Goal: Transaction & Acquisition: Purchase product/service

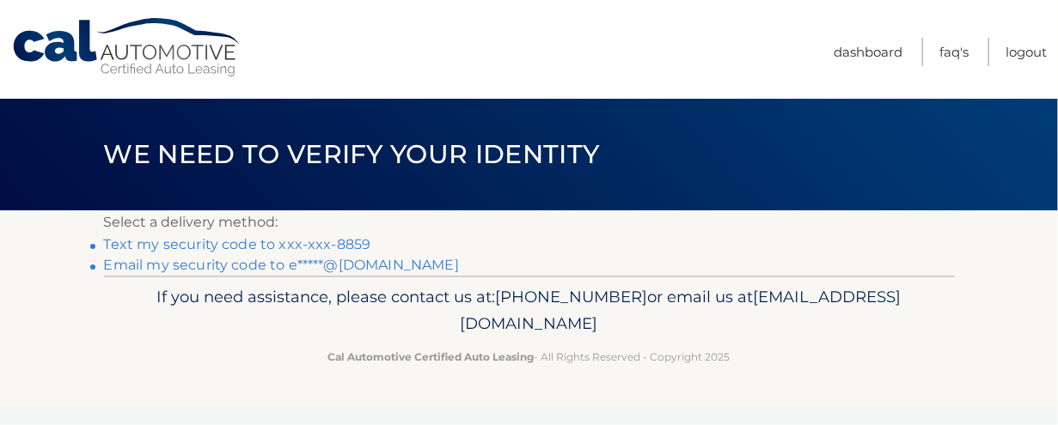
click at [293, 247] on link "Text my security code to xxx-xxx-8859" at bounding box center [237, 244] width 267 height 16
click at [270, 237] on link "Text my security code to xxx-xxx-8859" at bounding box center [237, 244] width 267 height 16
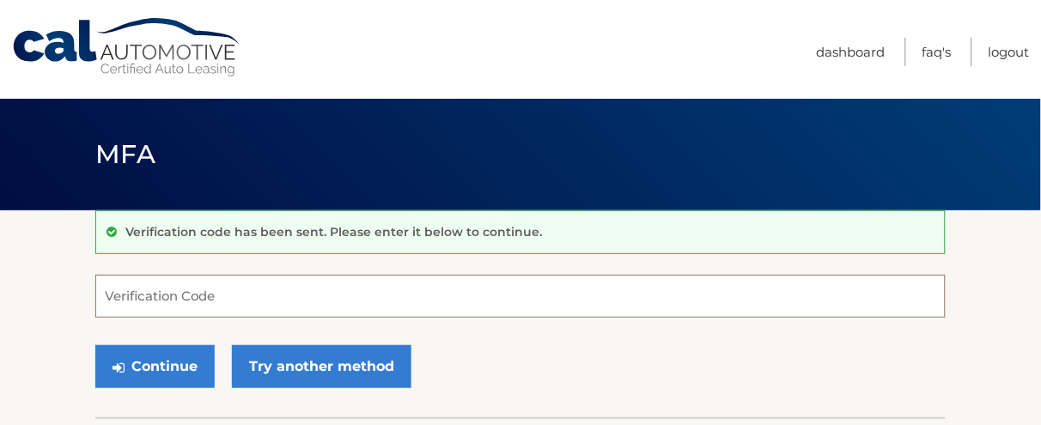
click at [194, 291] on input "Verification Code" at bounding box center [520, 296] width 851 height 43
click at [209, 295] on input "Verification Code" at bounding box center [520, 296] width 851 height 43
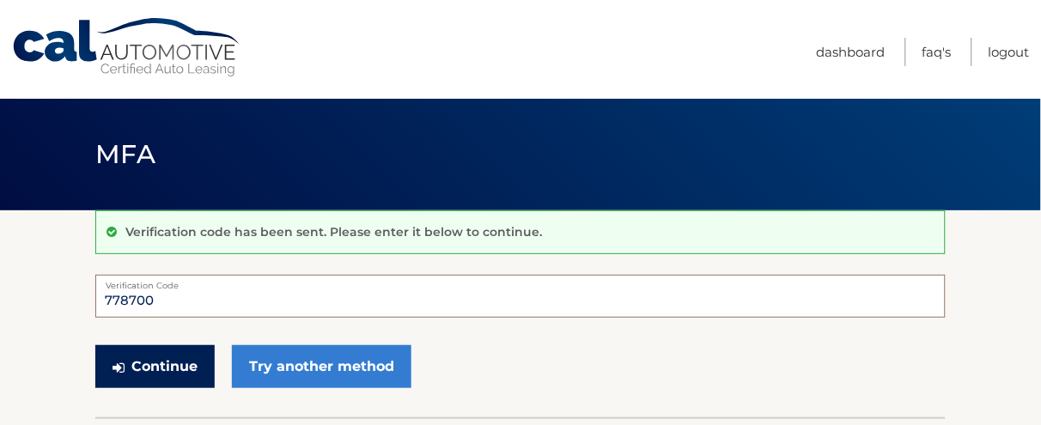
type input "778700"
click at [163, 370] on button "Continue" at bounding box center [154, 366] width 119 height 43
click at [187, 351] on button "Continue" at bounding box center [154, 366] width 119 height 43
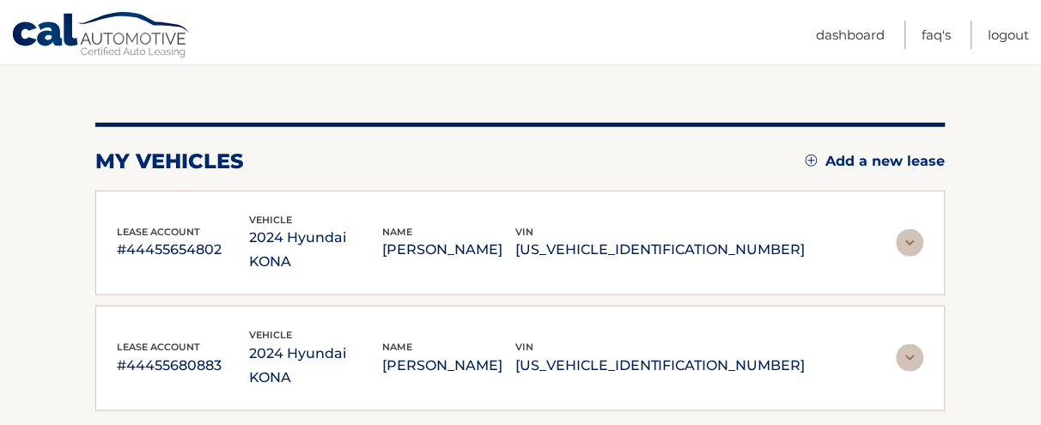
scroll to position [215, 0]
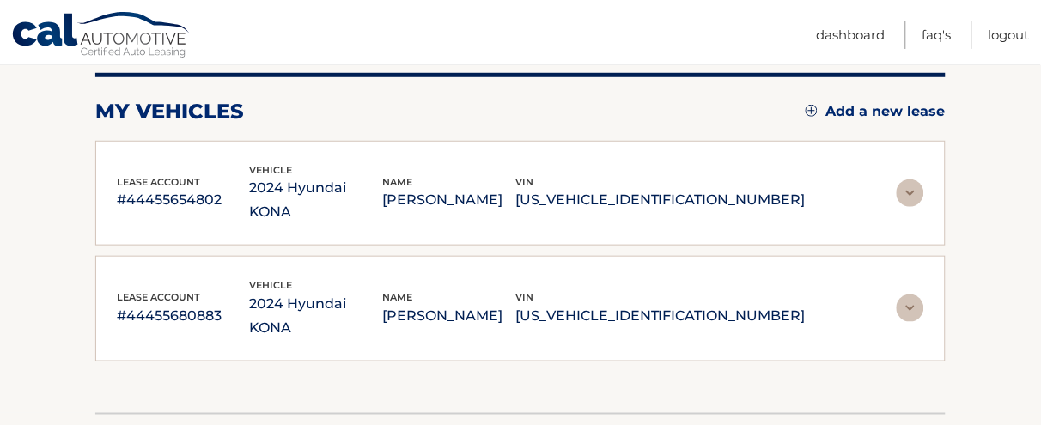
click at [900, 180] on img at bounding box center [910, 193] width 27 height 27
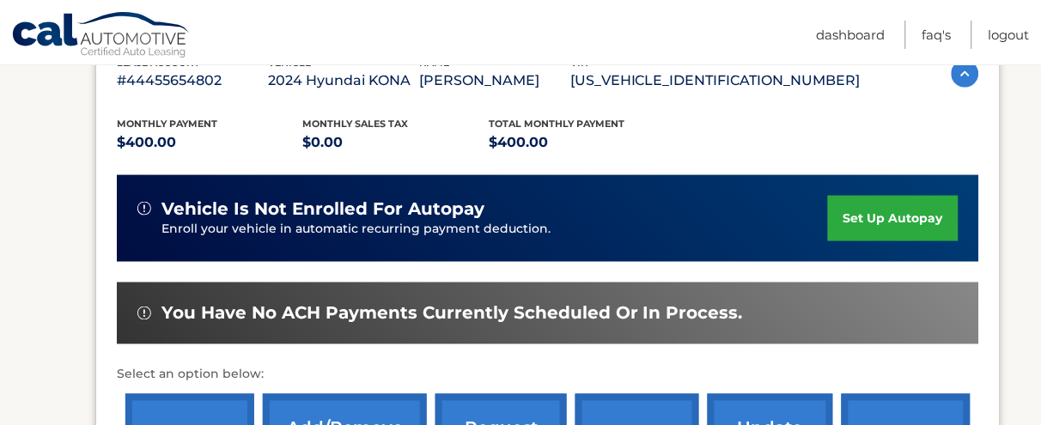
scroll to position [430, 0]
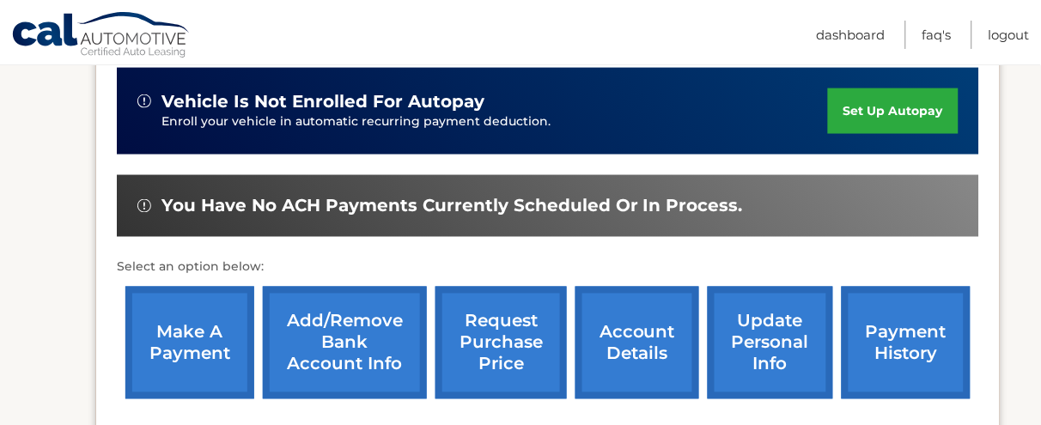
click at [162, 354] on link "make a payment" at bounding box center [189, 343] width 129 height 113
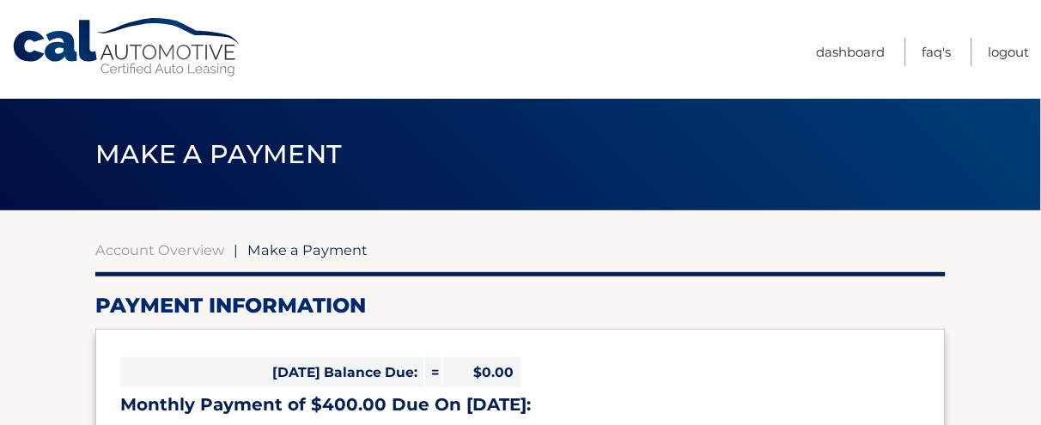
select select "ZDBkZGI4M2UtMmM4Ny00NDM5LWE4YzEtOTNkYjY0N2ZmOGI2"
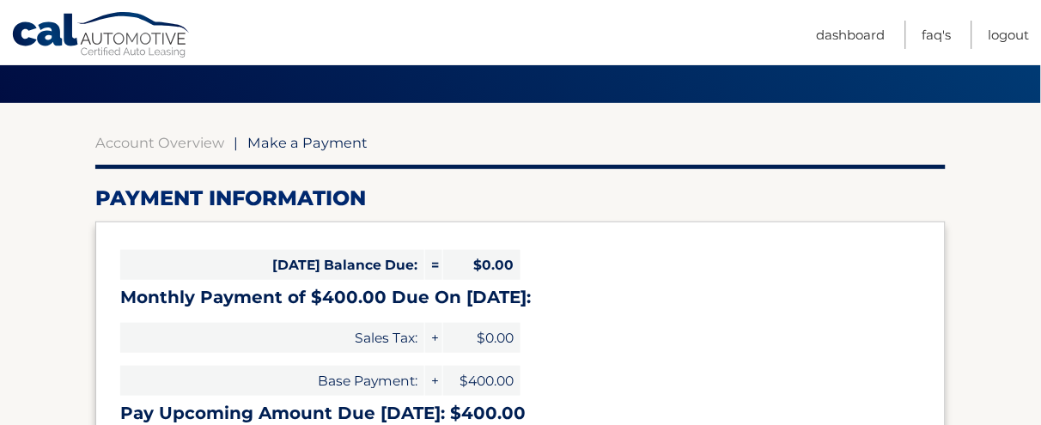
scroll to position [215, 0]
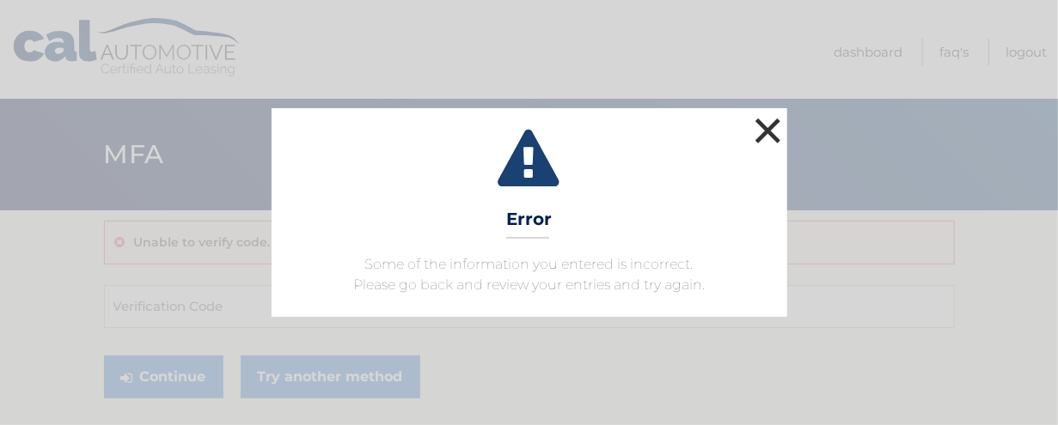
click at [770, 113] on button "×" at bounding box center [768, 130] width 34 height 34
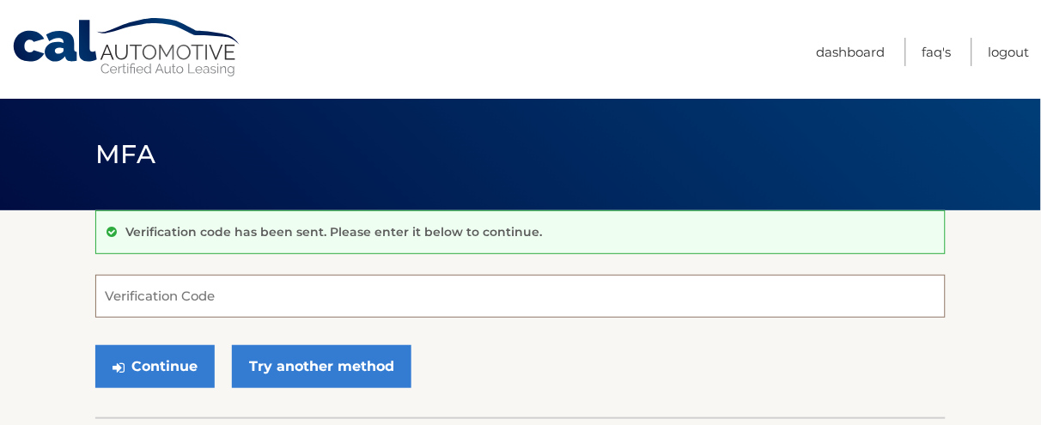
click at [339, 305] on input "Verification Code" at bounding box center [520, 296] width 851 height 43
type input "596956"
click at [95, 345] on button "Continue" at bounding box center [154, 366] width 119 height 43
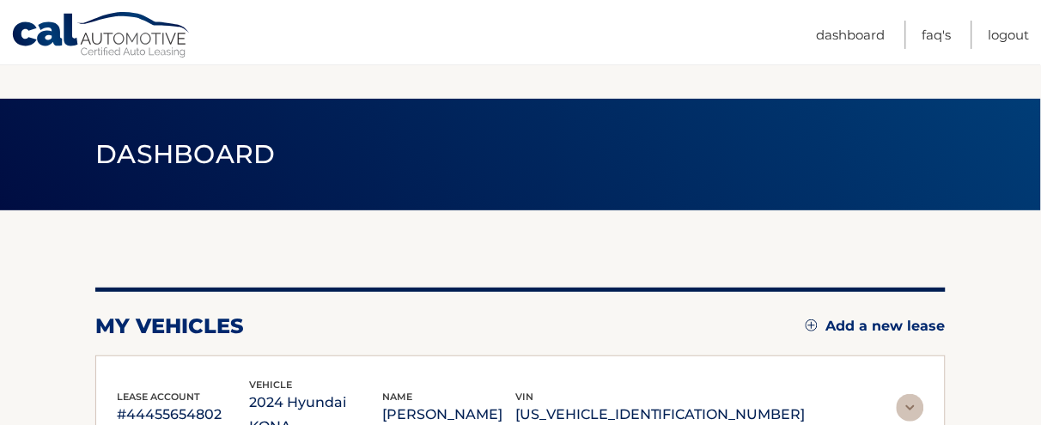
scroll to position [107, 0]
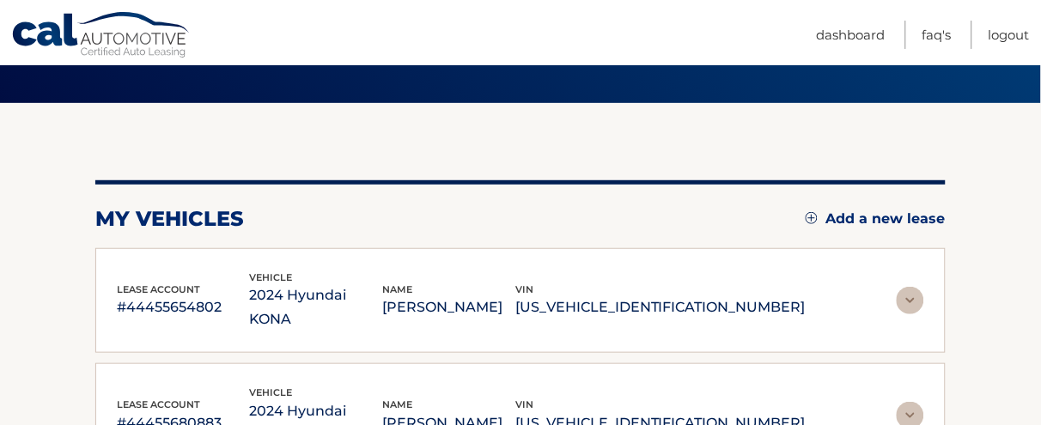
click at [205, 412] on p "#44455680883" at bounding box center [183, 424] width 133 height 24
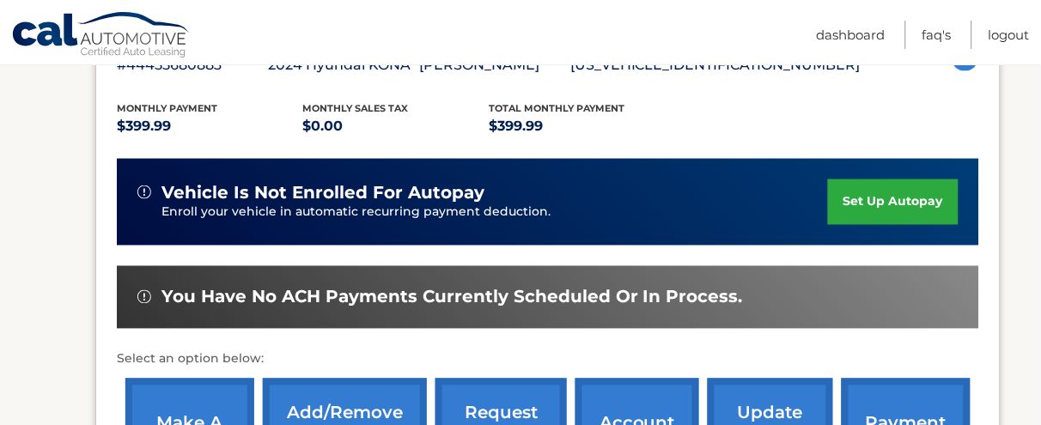
scroll to position [537, 0]
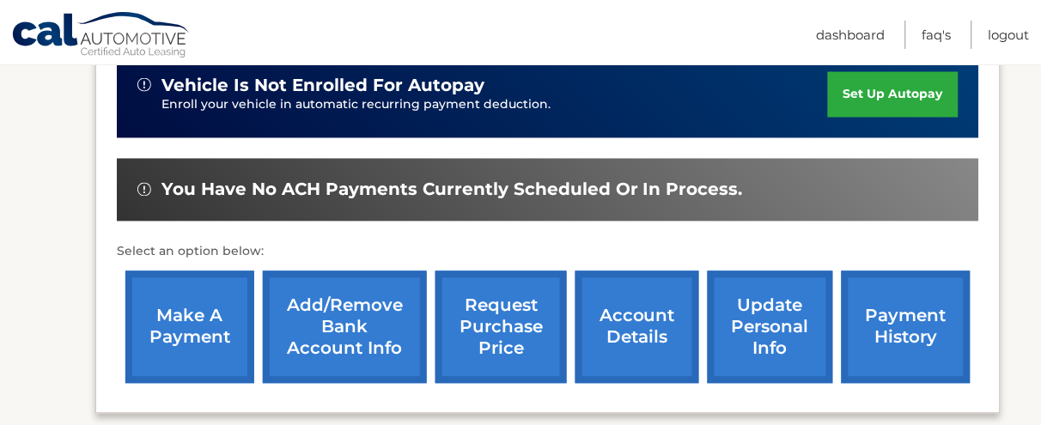
click at [198, 333] on link "make a payment" at bounding box center [189, 328] width 129 height 113
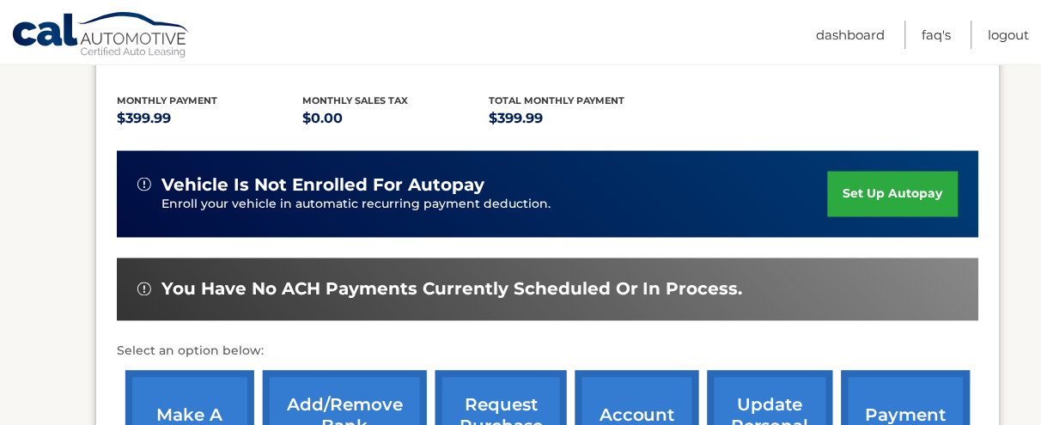
scroll to position [322, 0]
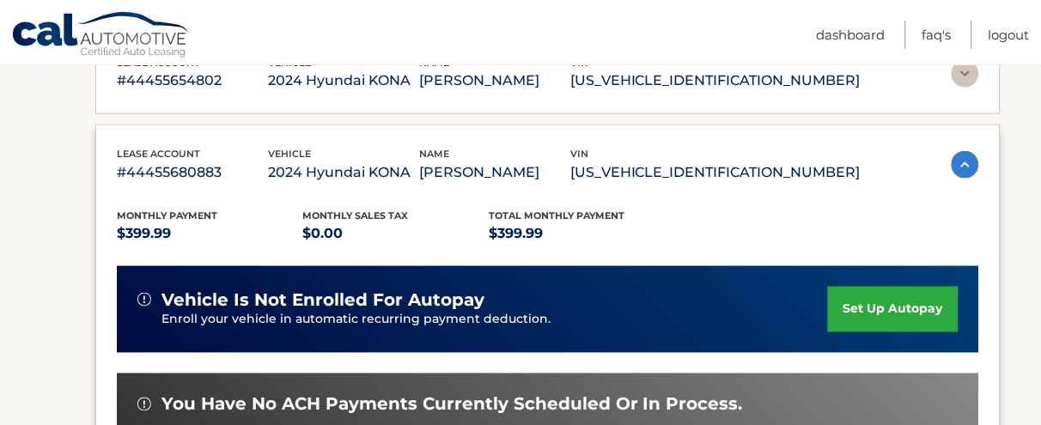
click at [486, 82] on p "ELIOT FINKELSTEIN" at bounding box center [494, 81] width 151 height 24
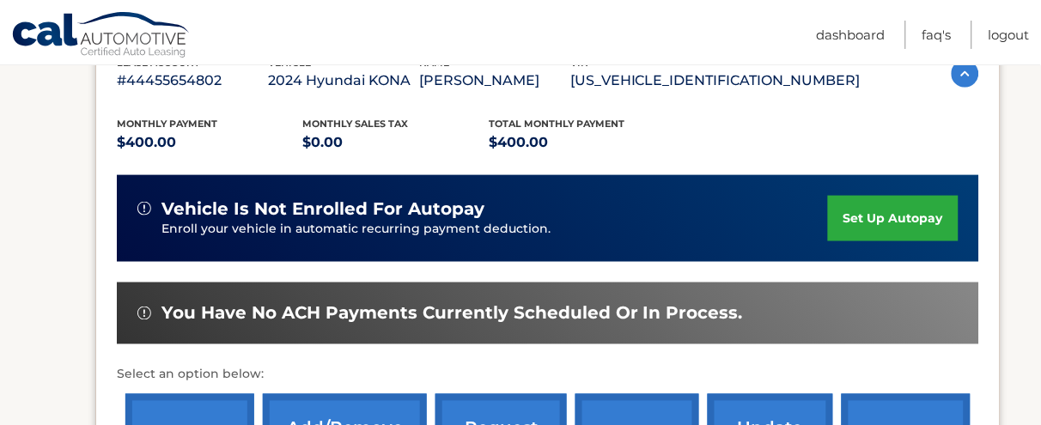
scroll to position [537, 0]
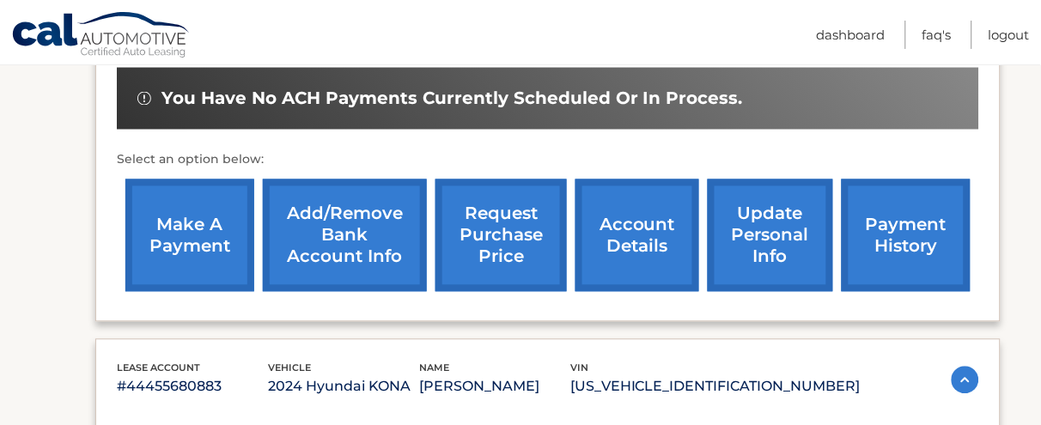
click at [170, 243] on link "make a payment" at bounding box center [189, 236] width 129 height 113
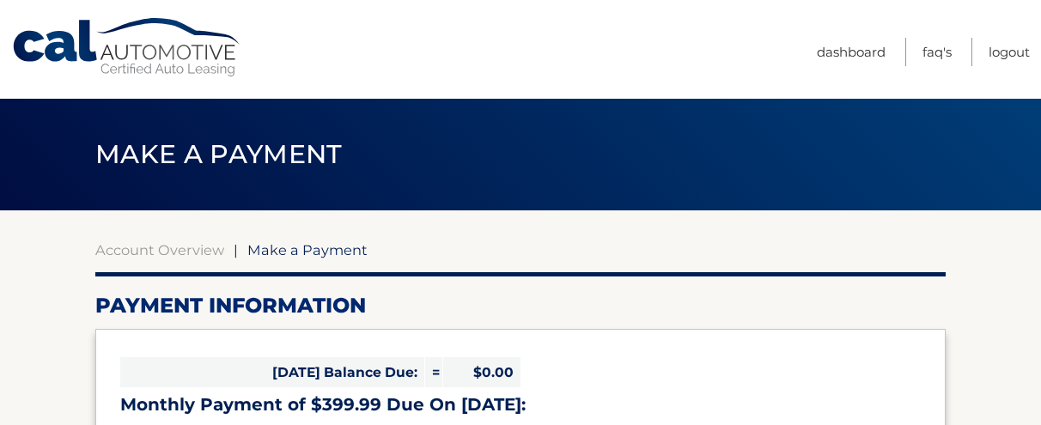
select select "MGE5MDQ5YzItMTQ2NS00YWRkLThiOWYtYjMxYzFlMTllMjYx"
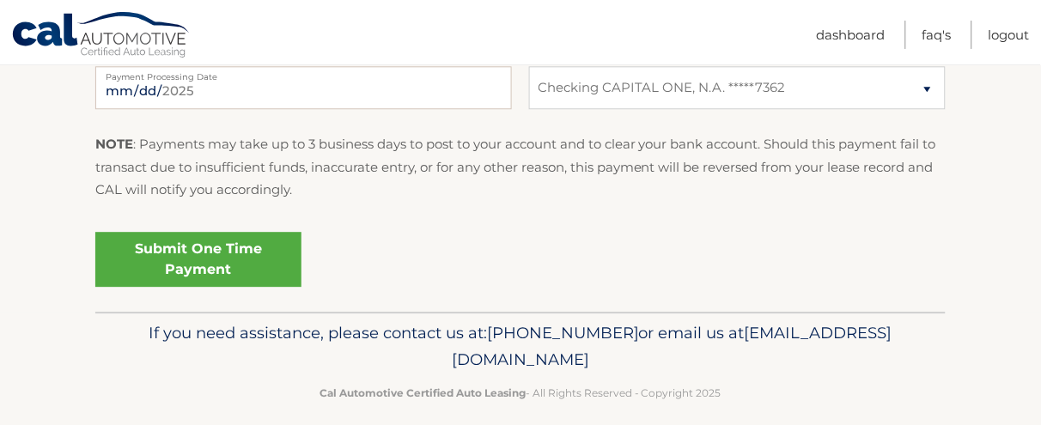
scroll to position [802, 0]
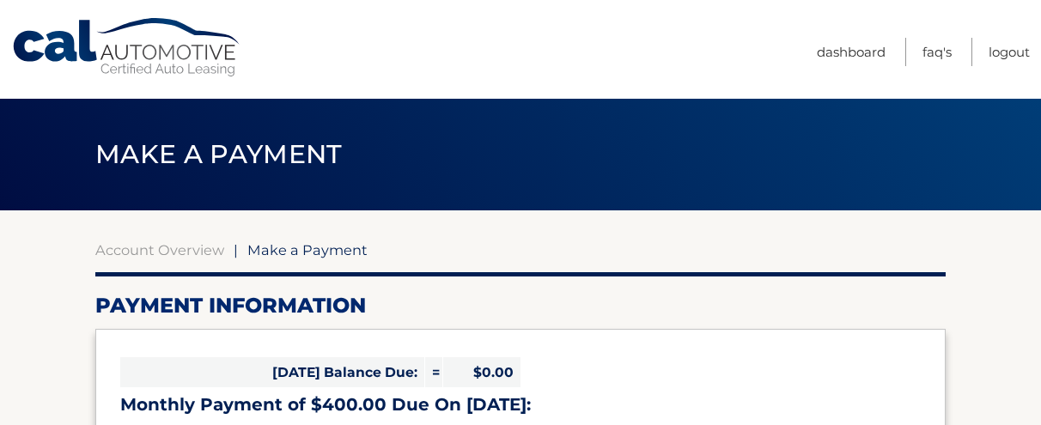
select select "ZDBkZGI4M2UtMmM4Ny00NDM5LWE4YzEtOTNkYjY0N2ZmOGI2"
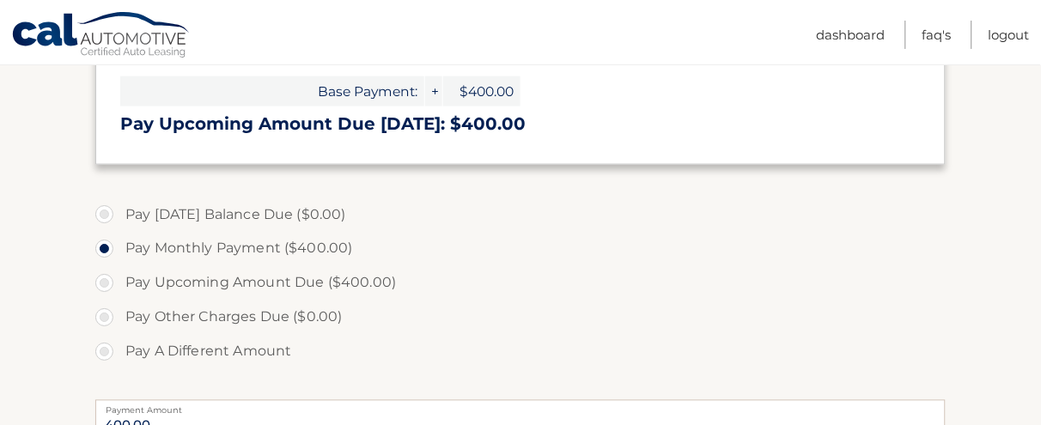
scroll to position [430, 0]
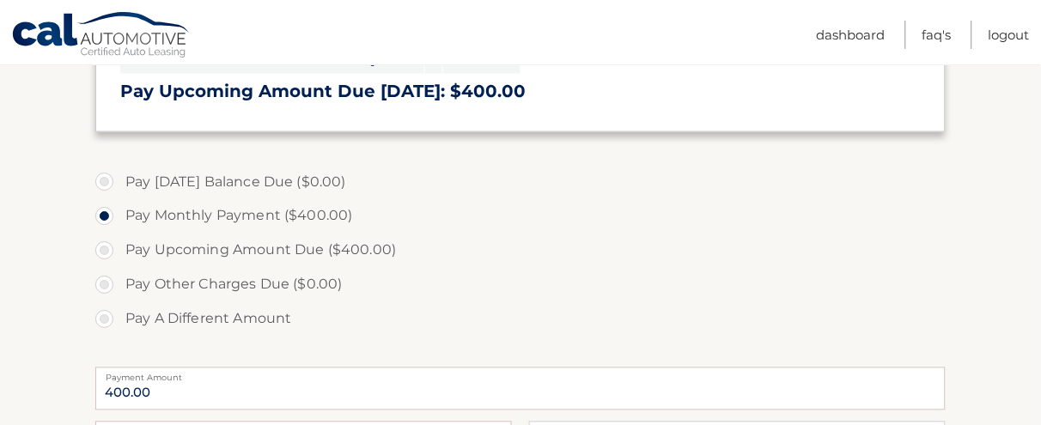
click at [208, 259] on label "Pay Upcoming Amount Due ($400.00)" at bounding box center [520, 251] width 851 height 34
click at [119, 259] on input "Pay Upcoming Amount Due ($400.00)" at bounding box center [110, 247] width 17 height 27
radio input "true"
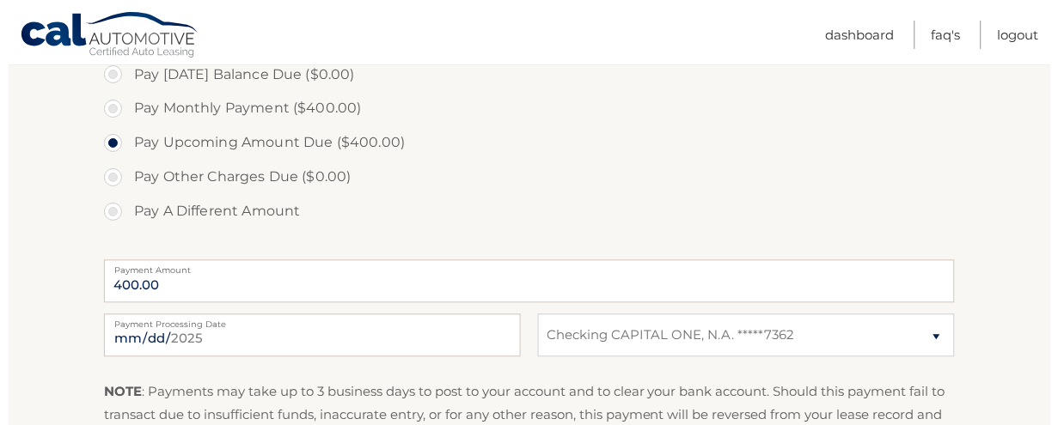
scroll to position [644, 0]
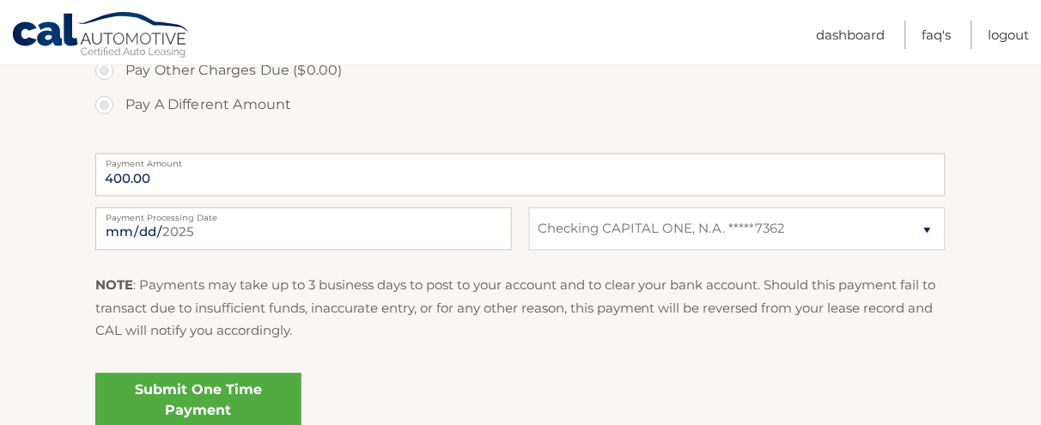
click at [223, 397] on link "Submit One Time Payment" at bounding box center [198, 400] width 206 height 55
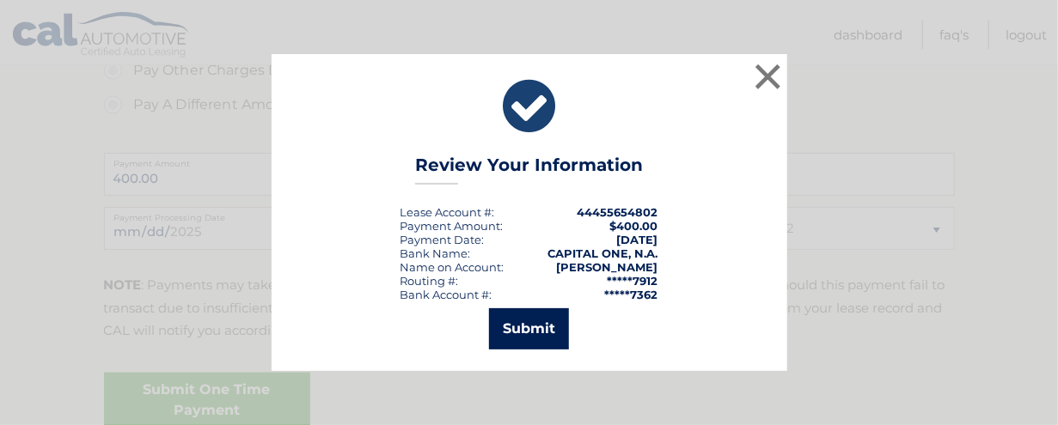
click at [546, 340] on button "Submit" at bounding box center [529, 328] width 80 height 41
